Goal: Task Accomplishment & Management: Use online tool/utility

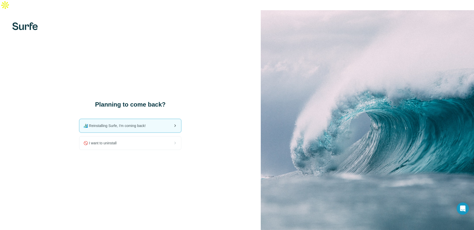
click at [125, 123] on span "🏄🏻‍♂️ Reinstalling Surfe, I'm coming back!" at bounding box center [117, 125] width 66 height 5
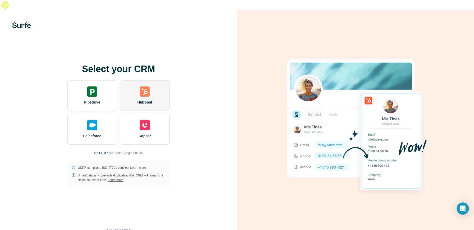
click at [144, 87] on img at bounding box center [145, 92] width 10 height 10
